Goal: Information Seeking & Learning: Learn about a topic

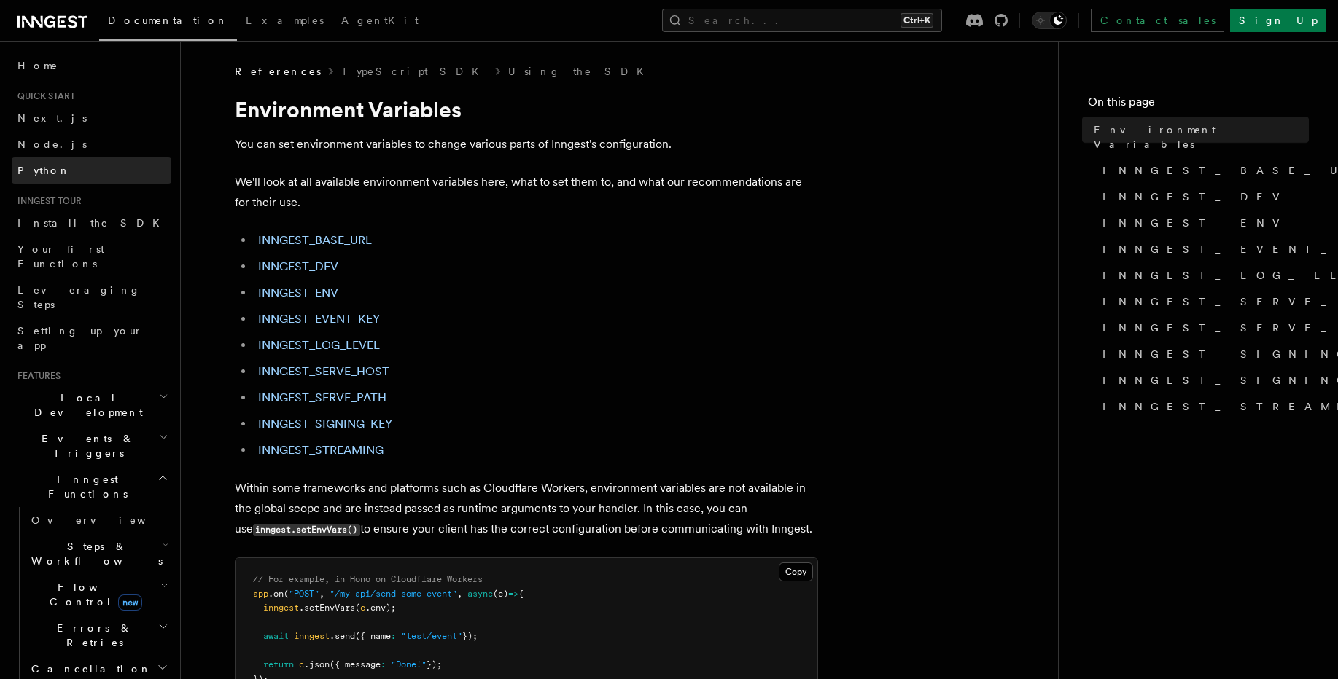
click at [53, 171] on link "Python" at bounding box center [92, 170] width 160 height 26
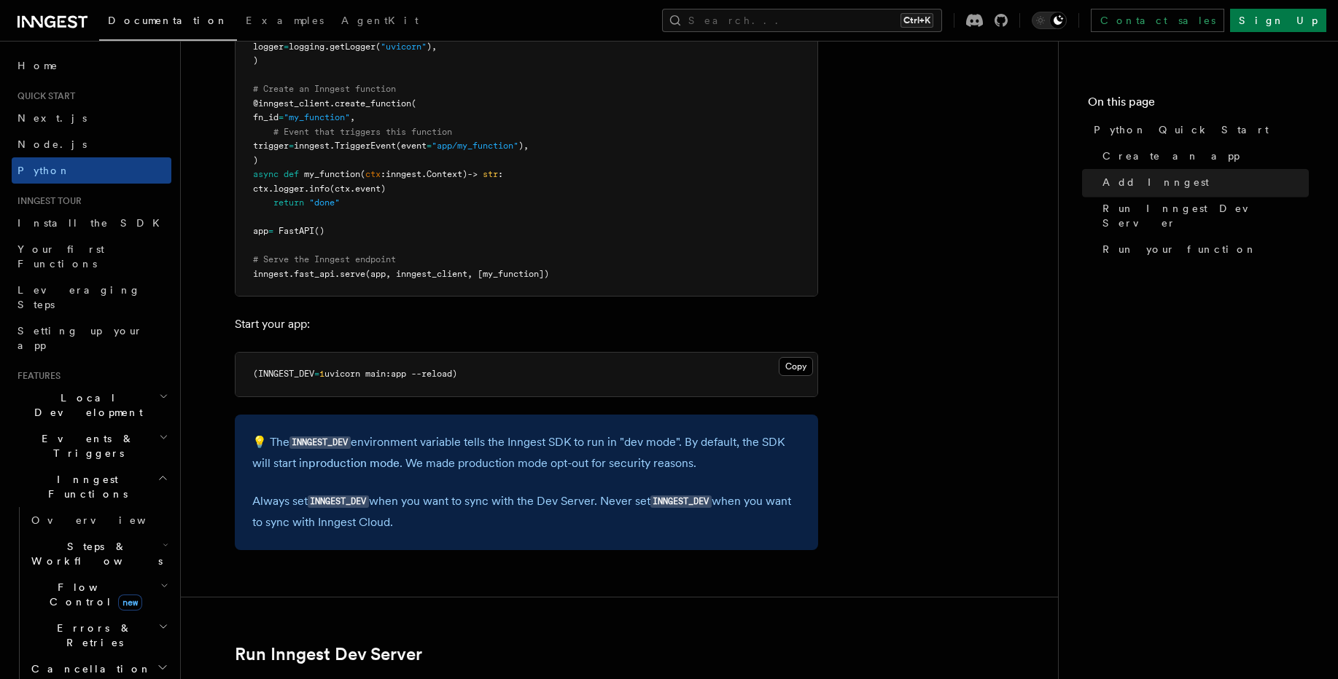
scroll to position [1312, 0]
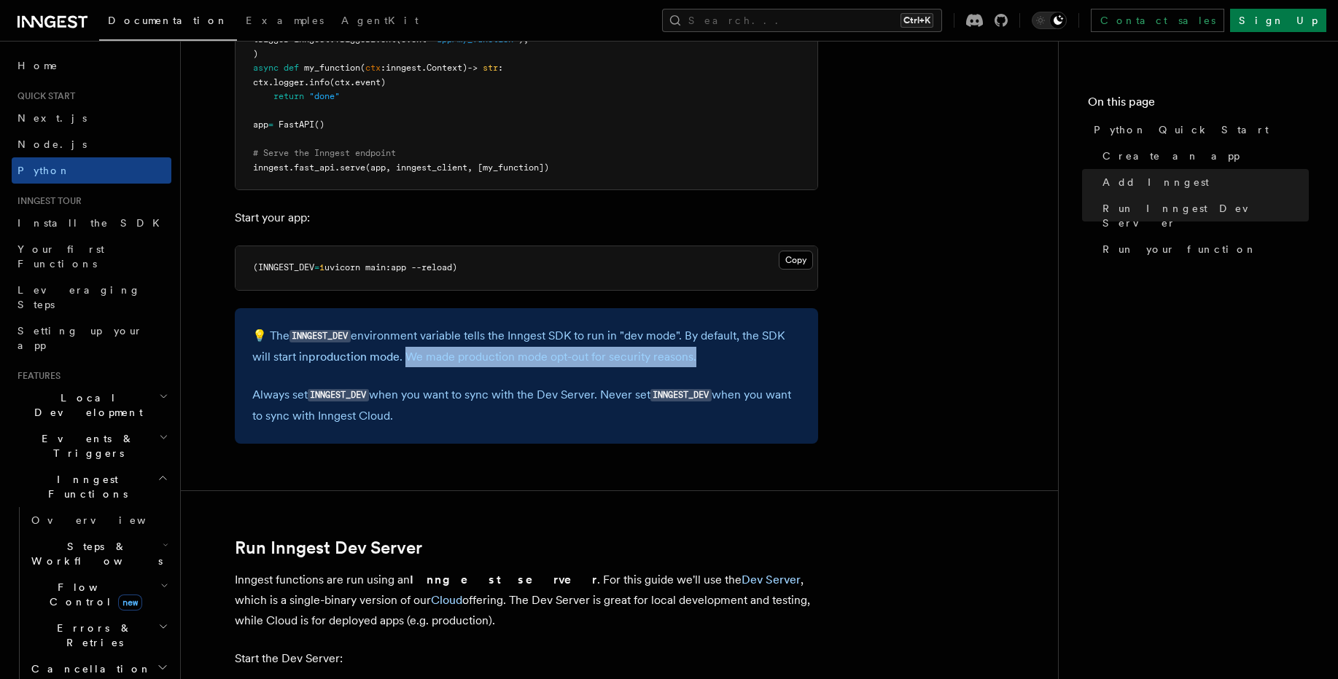
drag, startPoint x: 406, startPoint y: 363, endPoint x: 761, endPoint y: 359, distance: 355.1
click at [761, 359] on p "💡 The INNGEST_DEV environment variable tells the Inngest SDK to run in "dev mod…" at bounding box center [526, 347] width 548 height 42
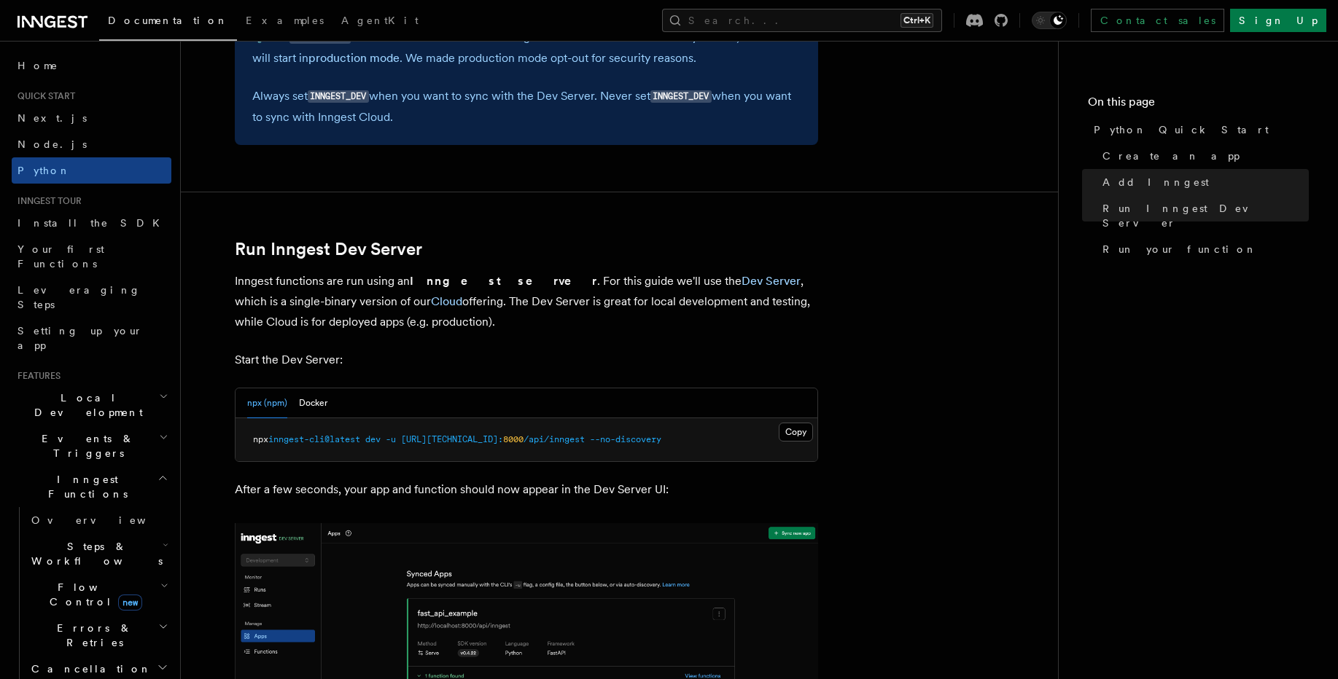
scroll to position [1750, 0]
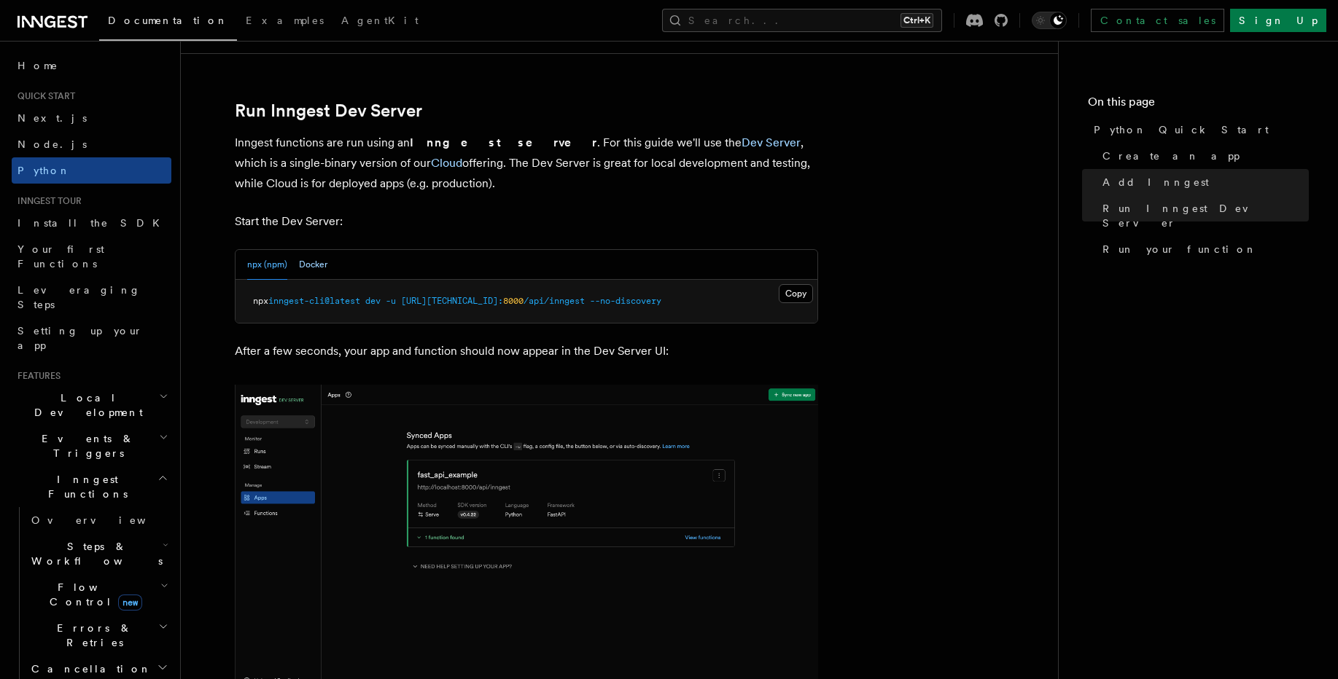
click at [311, 263] on button "Docker" at bounding box center [313, 265] width 28 height 30
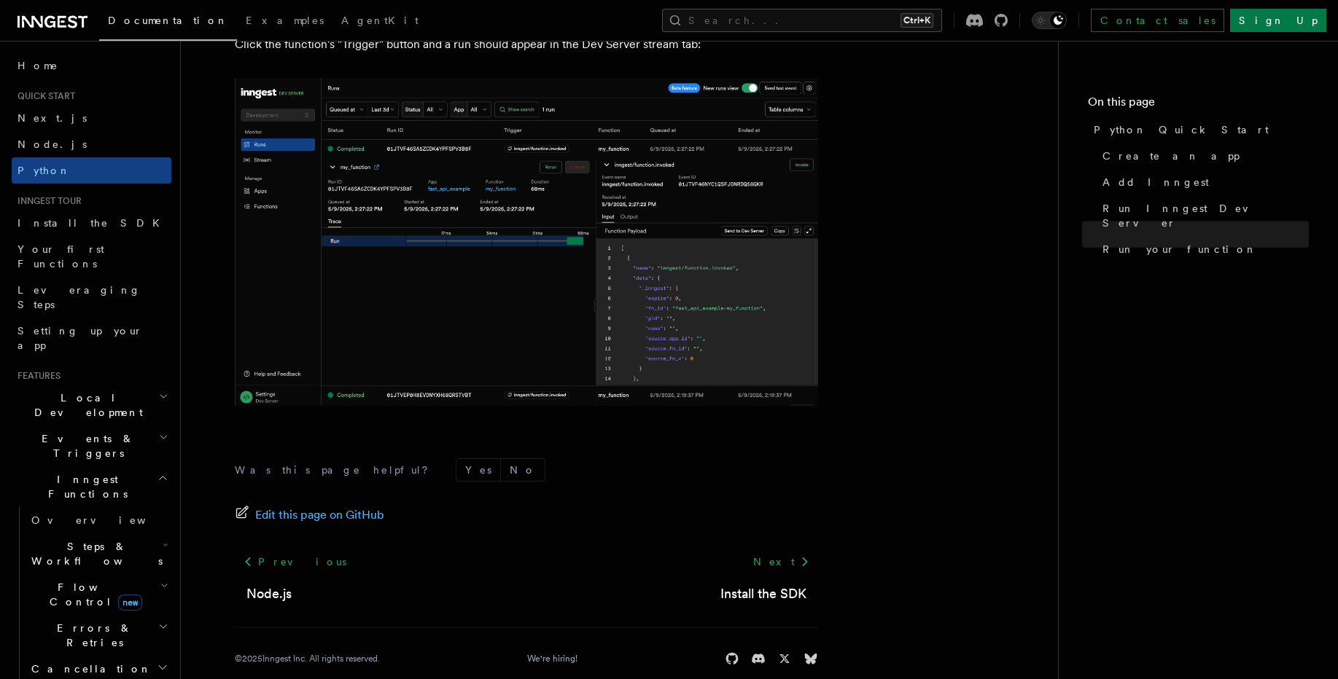
scroll to position [3021, 0]
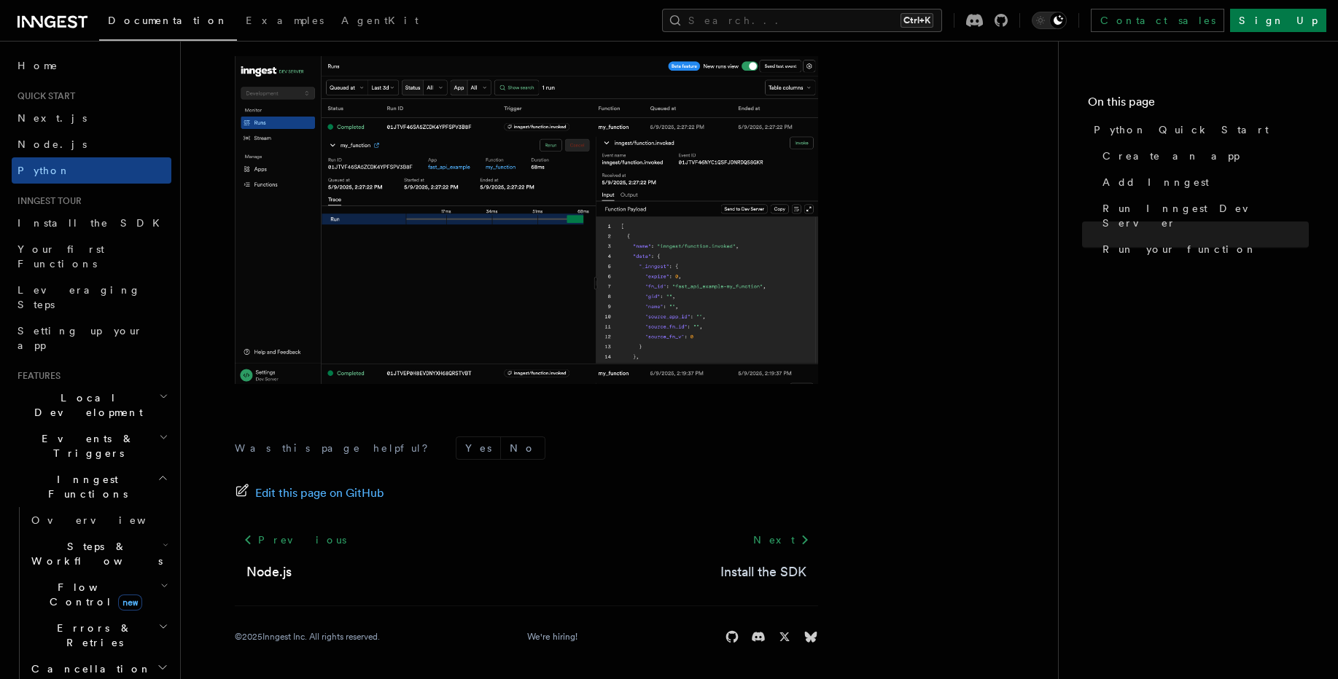
click at [766, 577] on link "Install the SDK" at bounding box center [763, 572] width 86 height 20
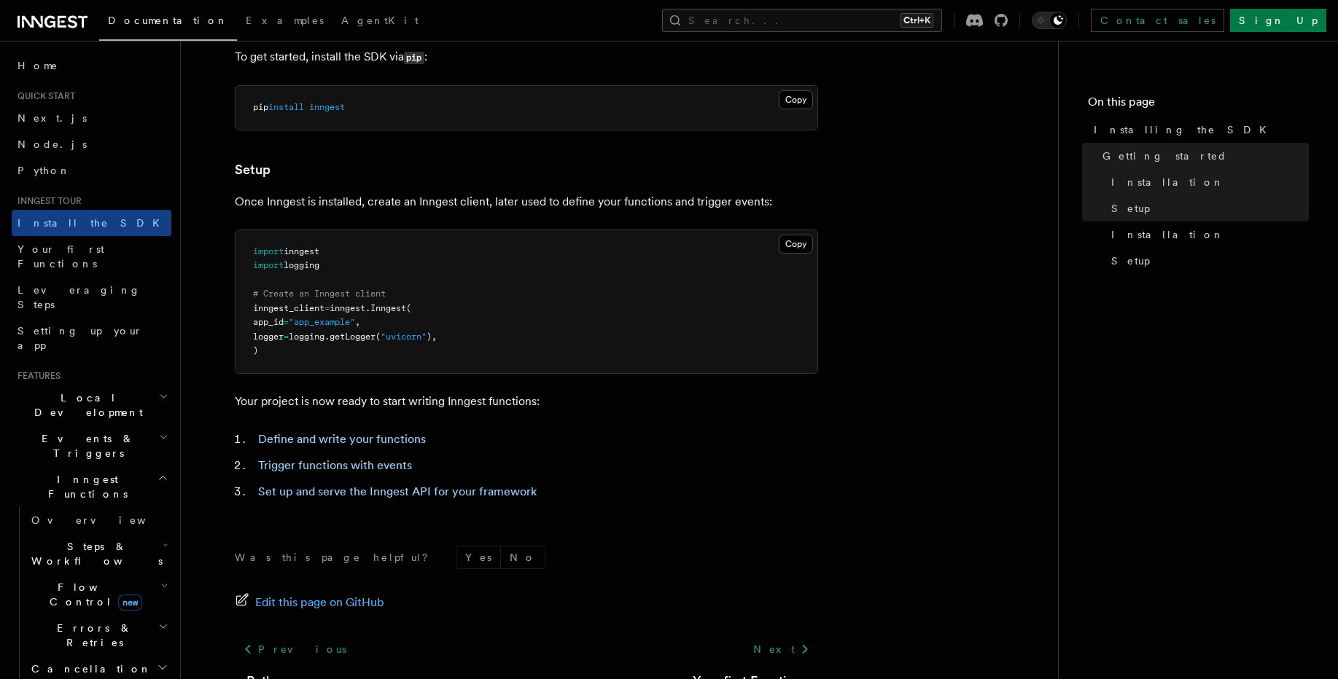
scroll to position [525, 0]
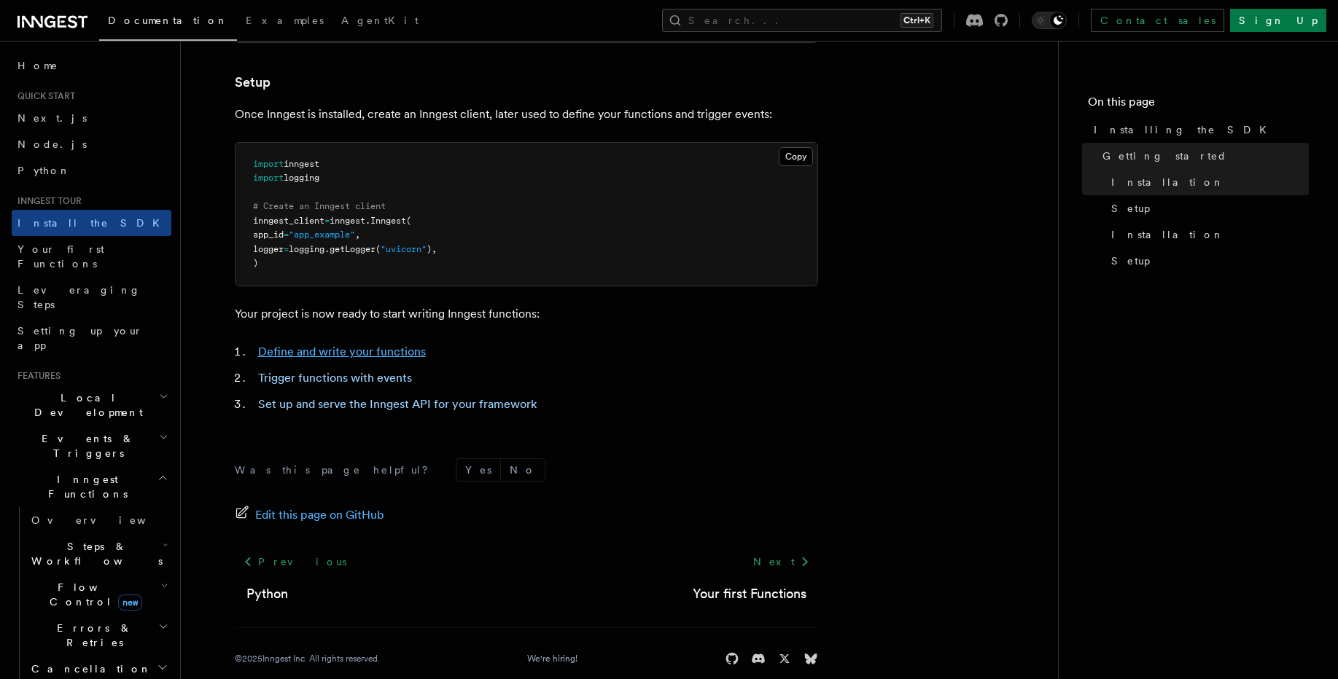
click at [373, 354] on link "Define and write your functions" at bounding box center [342, 352] width 168 height 14
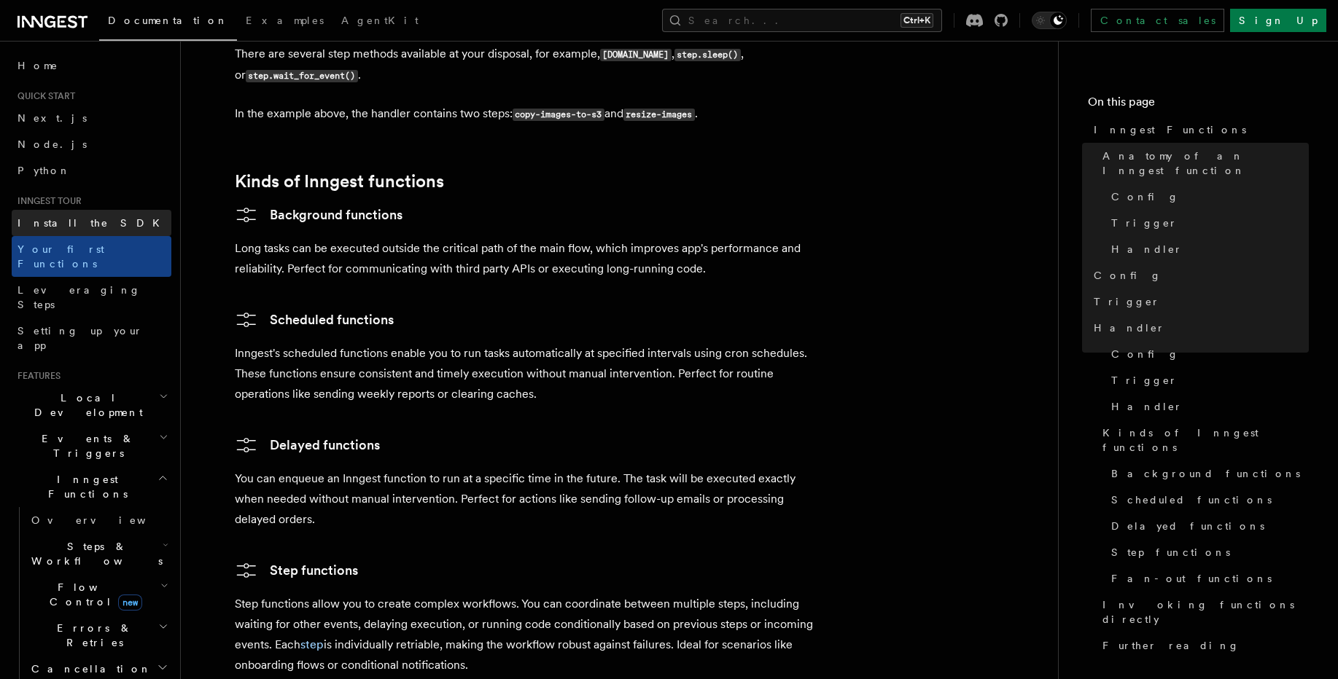
scroll to position [1837, 0]
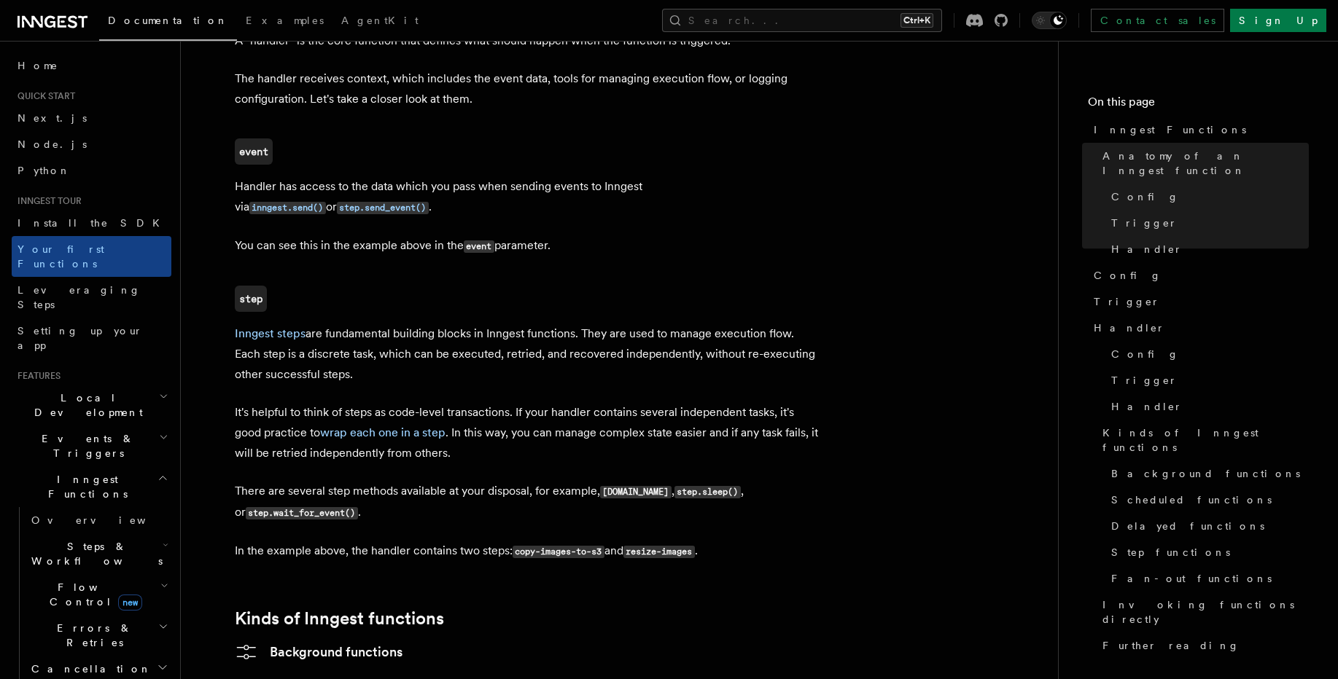
click at [48, 20] on icon at bounding box center [52, 21] width 70 height 17
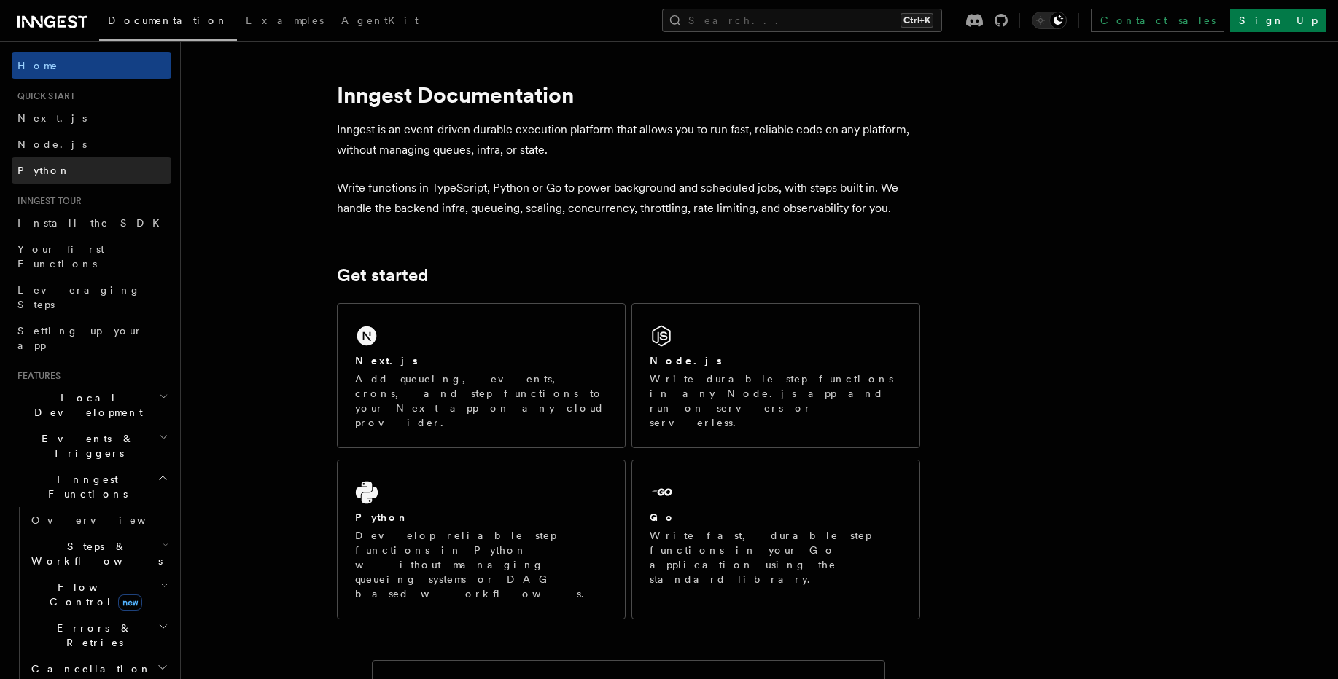
click at [108, 177] on link "Python" at bounding box center [92, 170] width 160 height 26
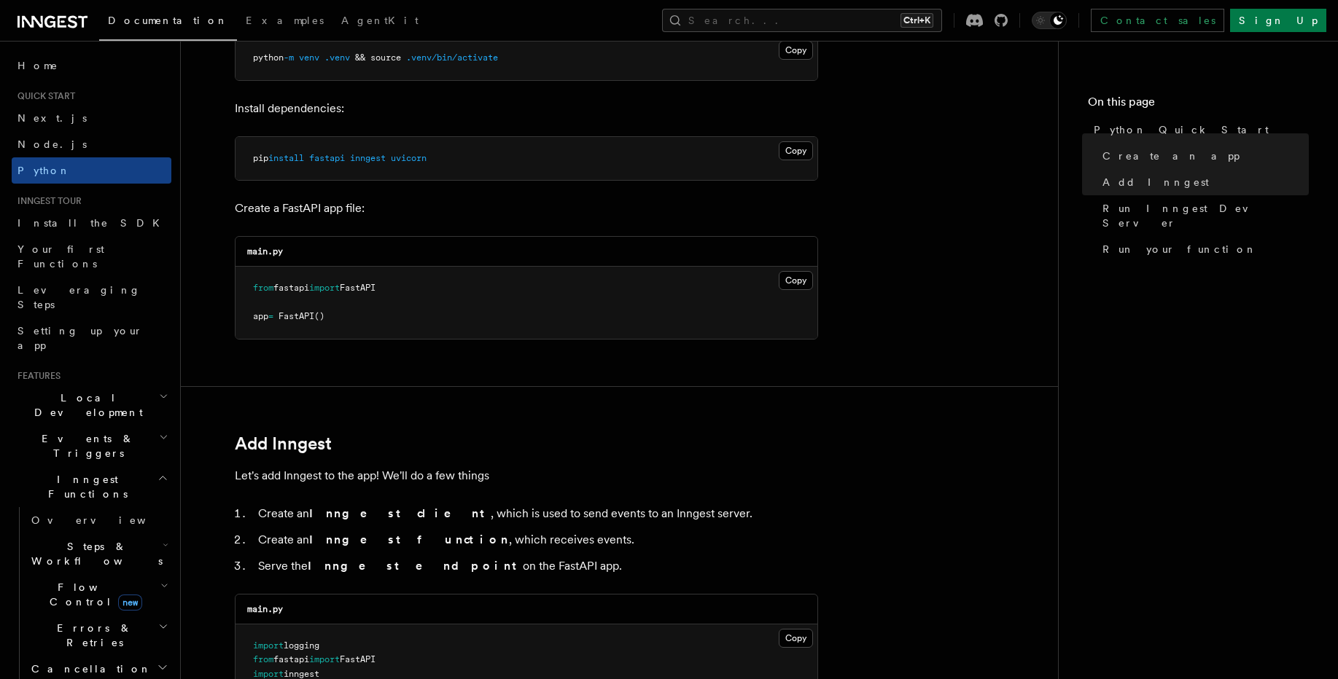
scroll to position [700, 0]
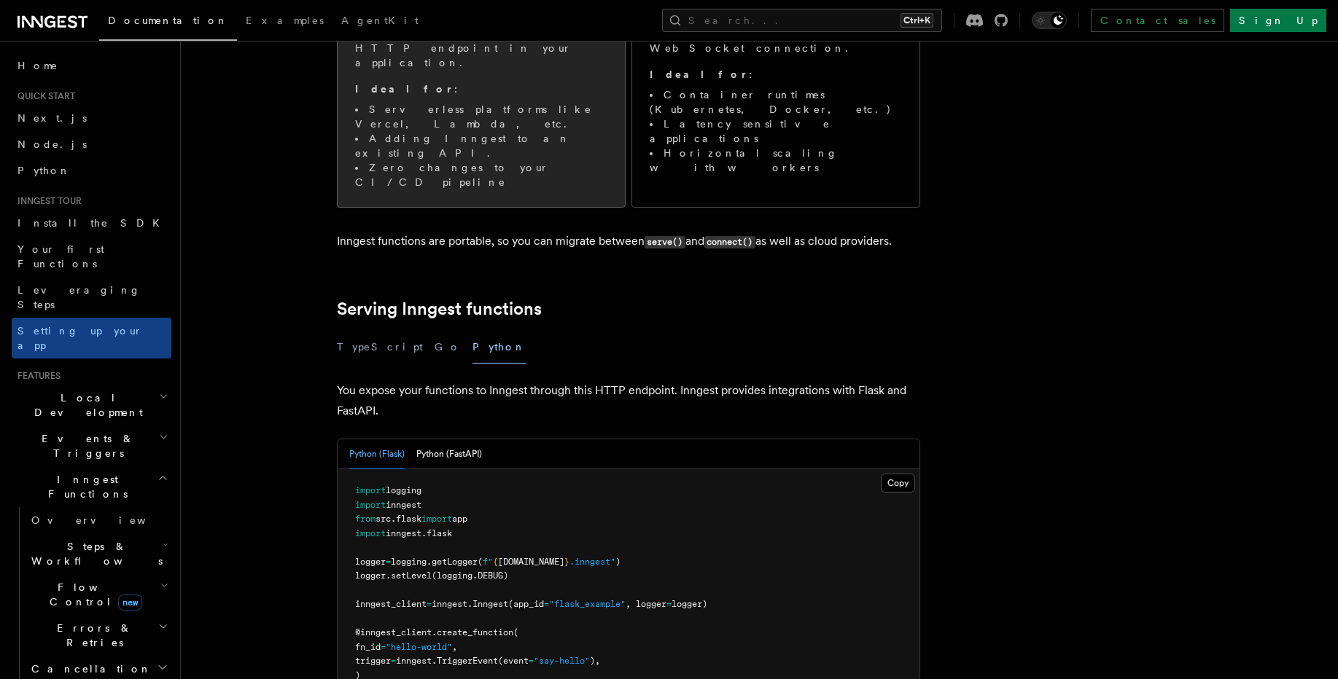
scroll to position [350, 0]
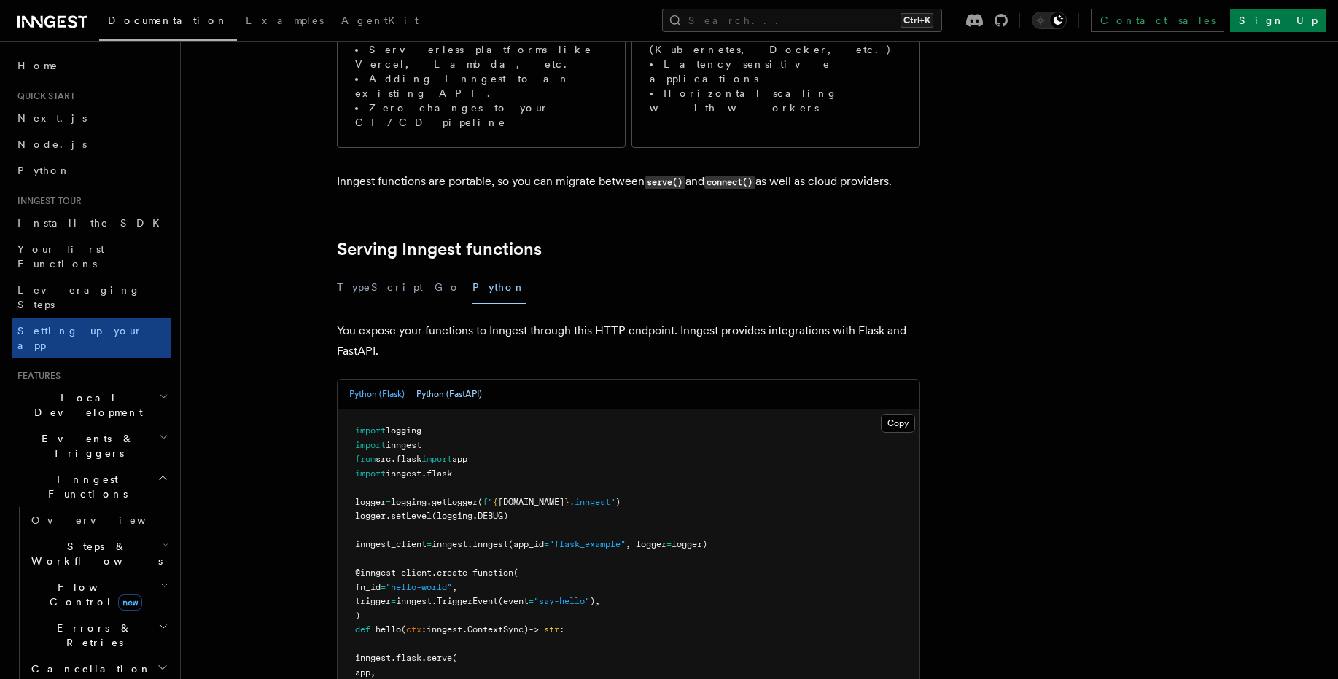
click at [459, 380] on button "Python (FastAPI)" at bounding box center [449, 395] width 66 height 30
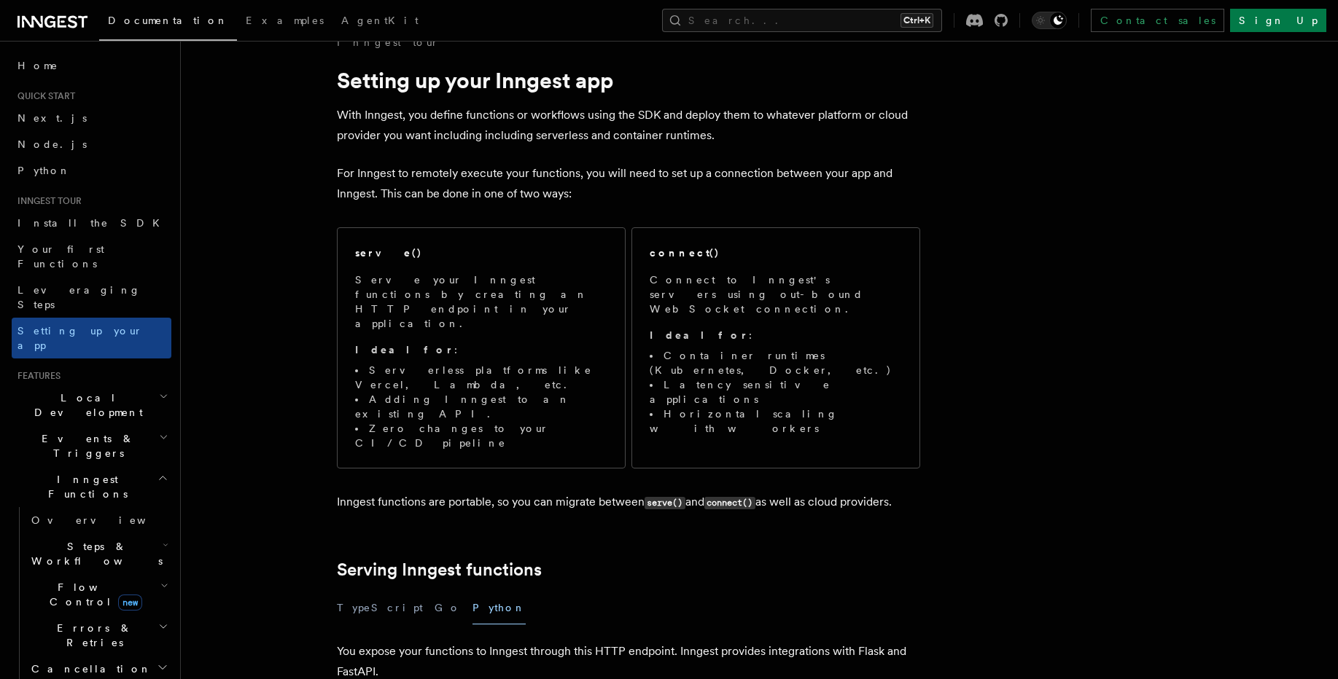
scroll to position [0, 0]
